Goal: Check status: Check status

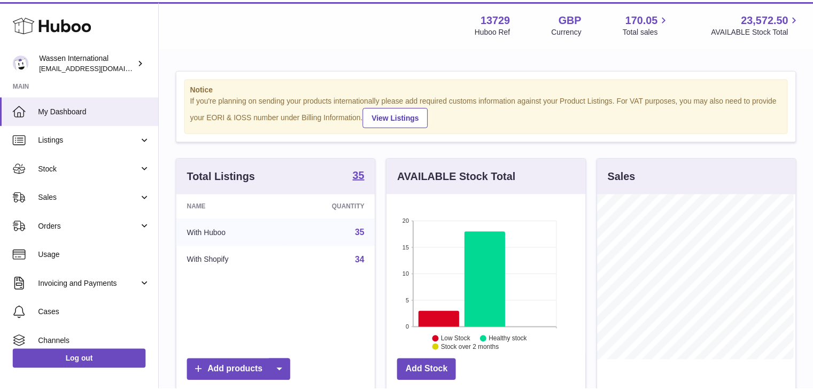
scroll to position [167, 201]
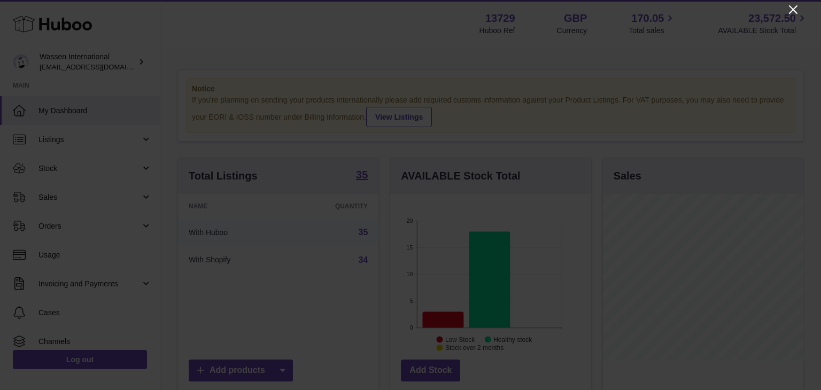
click at [790, 7] on icon "Close" at bounding box center [793, 9] width 13 height 13
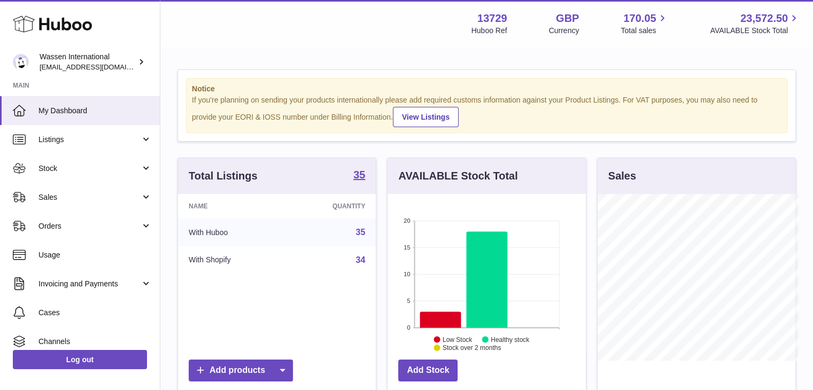
scroll to position [534588, 534556]
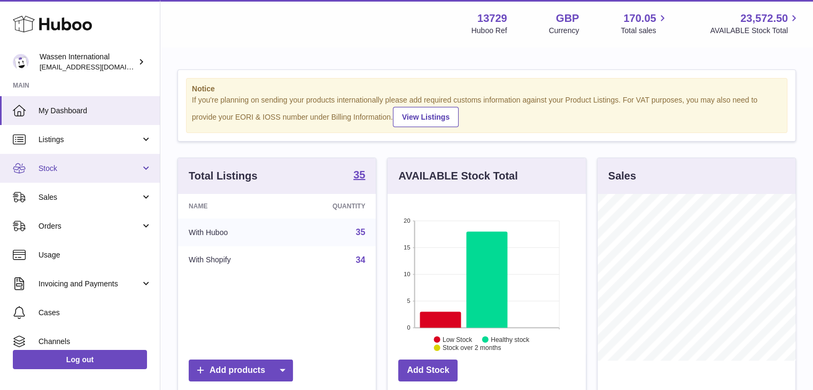
click at [69, 172] on span "Stock" at bounding box center [90, 169] width 102 height 10
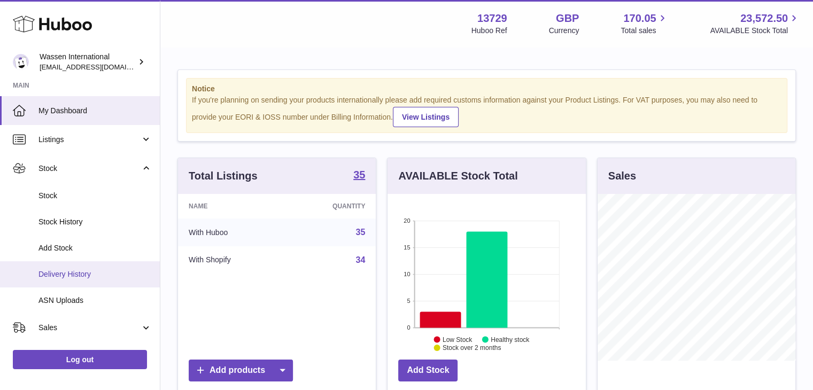
click at [68, 274] on span "Delivery History" at bounding box center [95, 275] width 113 height 10
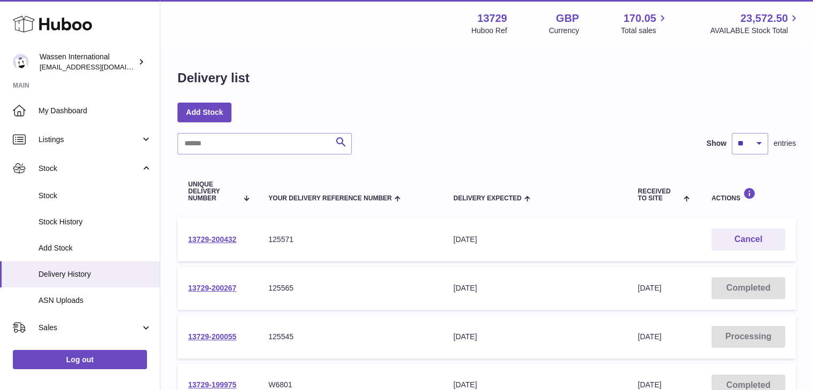
scroll to position [53, 0]
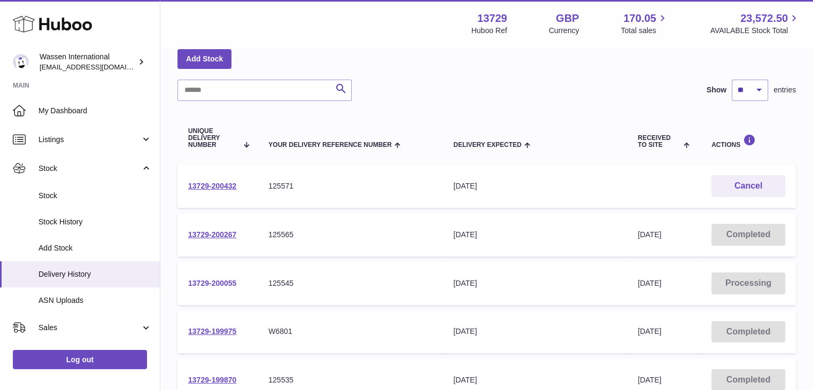
click at [227, 284] on link "13729-200055" at bounding box center [212, 283] width 48 height 9
